Goal: Find specific page/section: Find specific page/section

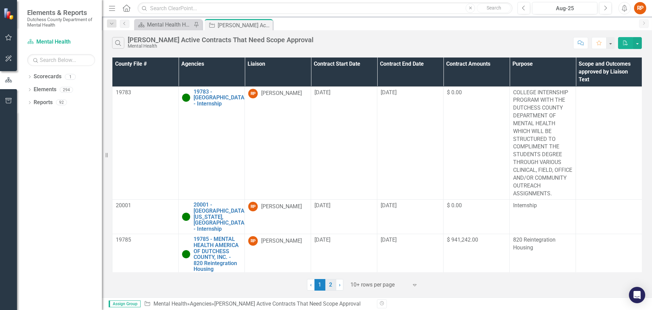
click at [333, 284] on link "2" at bounding box center [331, 285] width 11 height 12
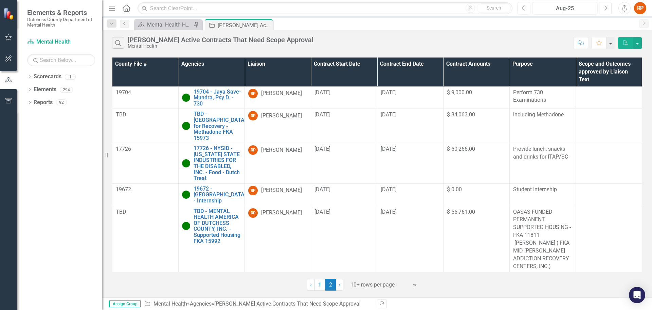
click at [605, 5] on icon "Next" at bounding box center [606, 8] width 4 height 6
click at [225, 93] on link "19704 - Jaya Save-Mundra, Psy.D. - 730" at bounding box center [218, 98] width 48 height 18
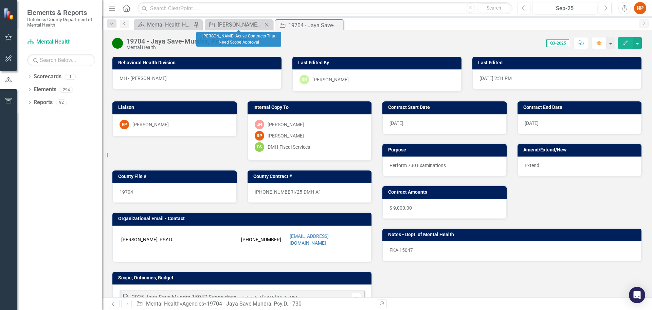
click at [267, 23] on icon "Close" at bounding box center [266, 24] width 7 height 5
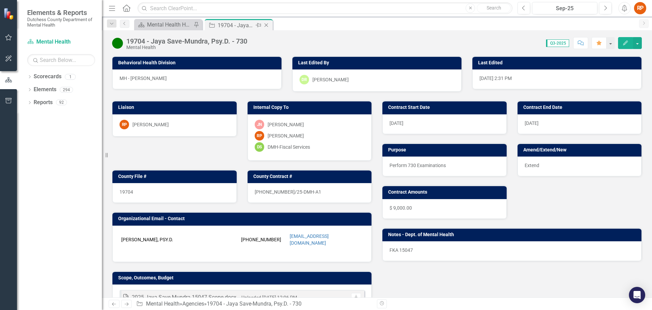
click at [266, 23] on icon "Close" at bounding box center [266, 24] width 7 height 5
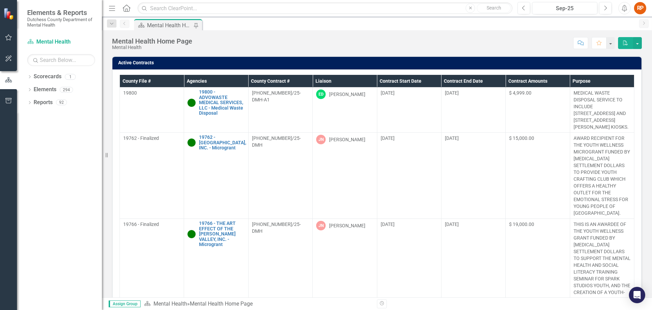
click at [321, 80] on th "Liaison" at bounding box center [345, 81] width 64 height 13
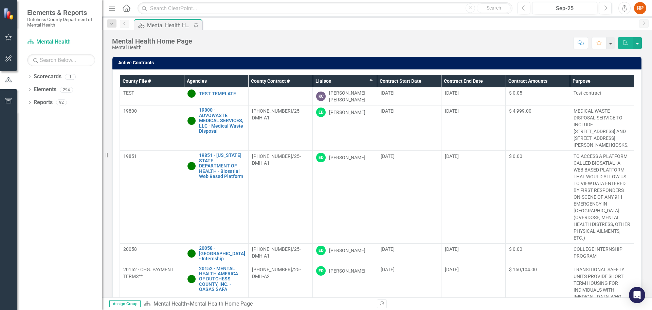
click at [326, 82] on th "Liaison Sort Ascending" at bounding box center [345, 81] width 64 height 13
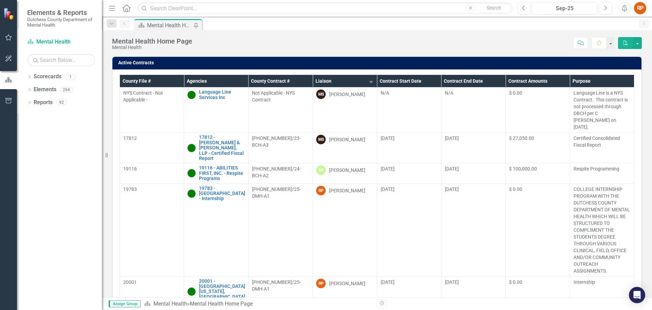
click at [367, 82] on th "Liaison Sort Descending" at bounding box center [345, 81] width 64 height 13
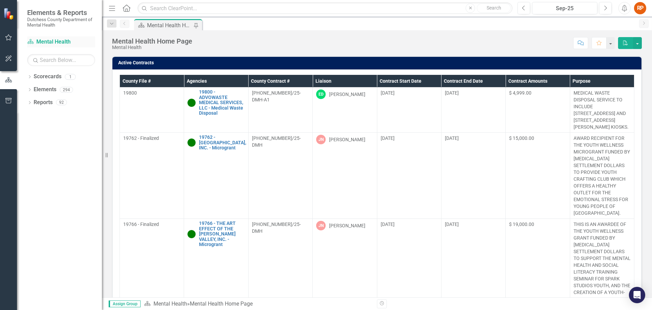
click at [48, 40] on link "Scorecard Mental Health" at bounding box center [61, 42] width 68 height 8
click at [7, 38] on icon "button" at bounding box center [8, 37] width 7 height 5
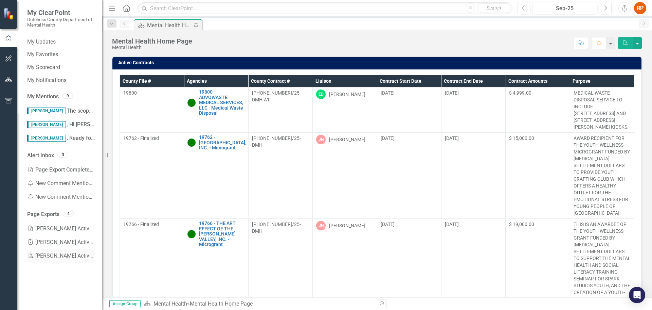
click at [55, 255] on link "PDF [PERSON_NAME] Active Contracts" at bounding box center [61, 256] width 68 height 14
